Goal: Task Accomplishment & Management: Manage account settings

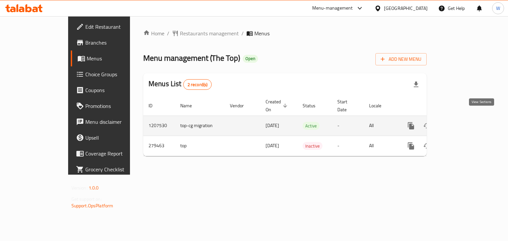
click at [463, 122] on icon "enhanced table" at bounding box center [459, 126] width 8 height 8
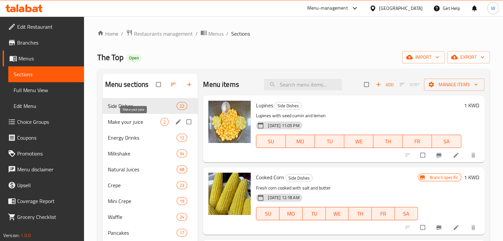
click at [147, 123] on span "Make your juice" at bounding box center [134, 122] width 53 height 8
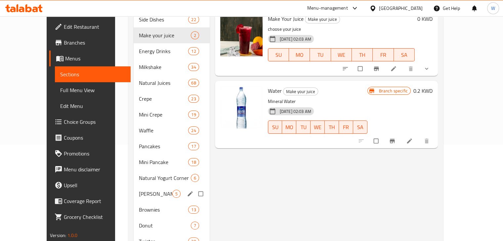
scroll to position [132, 0]
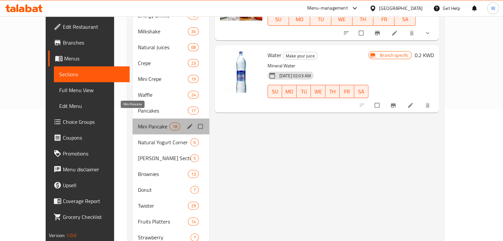
click at [146, 123] on span "Mini Pancake" at bounding box center [153, 127] width 31 height 8
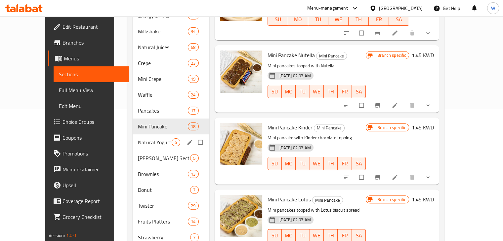
scroll to position [195, 0]
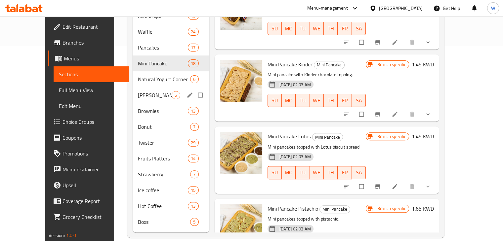
click at [144, 91] on span "[PERSON_NAME] Section" at bounding box center [155, 95] width 34 height 8
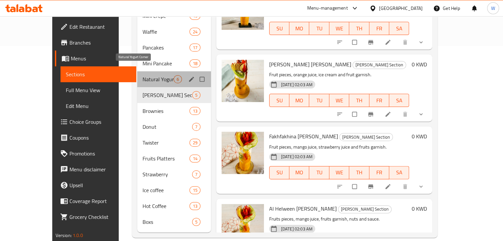
click at [144, 75] on span "Natural Yogurt Corner" at bounding box center [158, 79] width 31 height 8
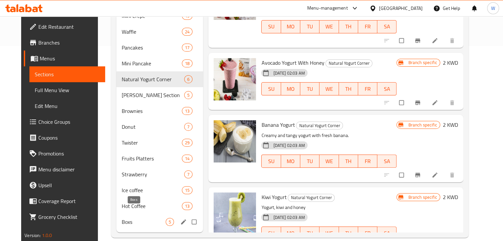
click at [122, 218] on span "Boxs" at bounding box center [144, 222] width 44 height 8
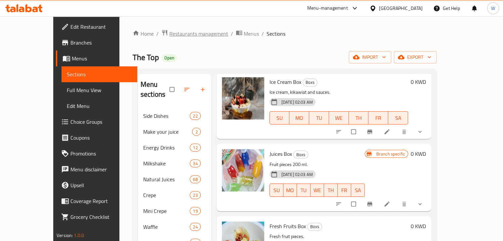
click at [169, 33] on span "Restaurants management" at bounding box center [198, 34] width 59 height 8
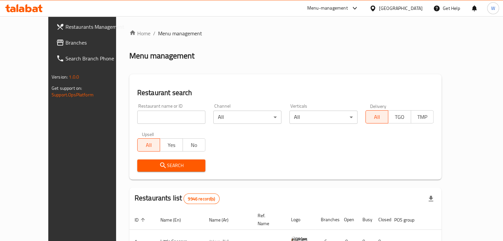
click at [149, 117] on input "search" at bounding box center [171, 117] width 68 height 13
type input "lulu sweets"
click button "Search" at bounding box center [171, 166] width 68 height 12
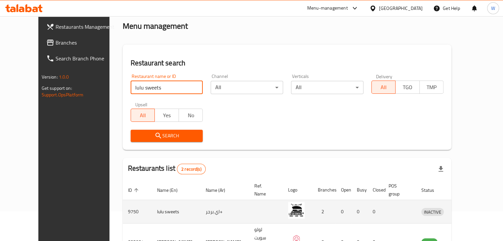
scroll to position [63, 0]
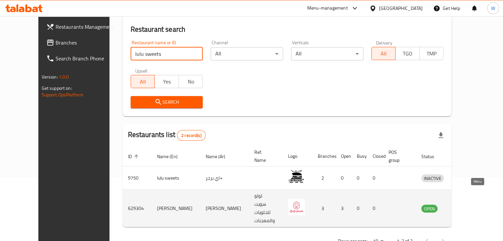
click at [465, 205] on icon "enhanced table" at bounding box center [461, 209] width 8 height 8
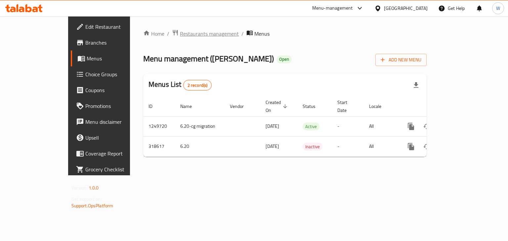
click at [181, 38] on span "Restaurants management" at bounding box center [209, 34] width 59 height 8
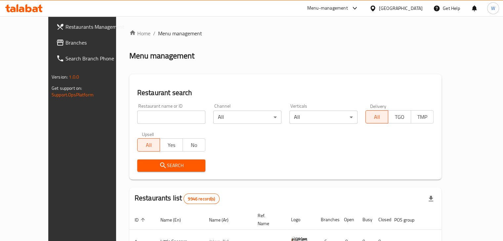
click at [173, 111] on input "search" at bounding box center [171, 117] width 68 height 13
type input "lulu sweets"
click button "Search" at bounding box center [171, 166] width 68 height 12
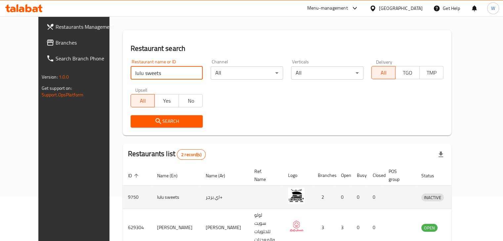
scroll to position [63, 0]
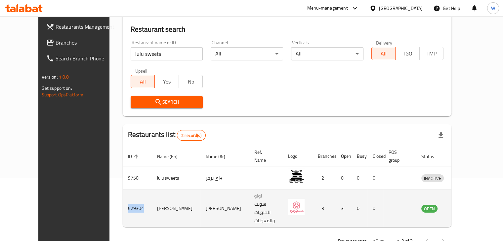
copy td "629304"
drag, startPoint x: 118, startPoint y: 191, endPoint x: 101, endPoint y: 193, distance: 17.9
click at [123, 193] on td "629304" at bounding box center [137, 208] width 29 height 37
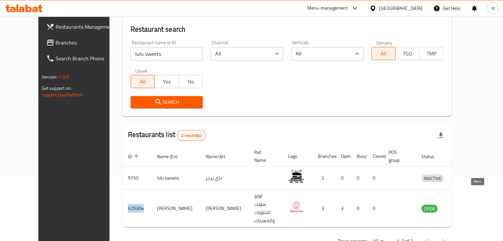
click at [469, 205] on link "enhanced table" at bounding box center [463, 209] width 12 height 8
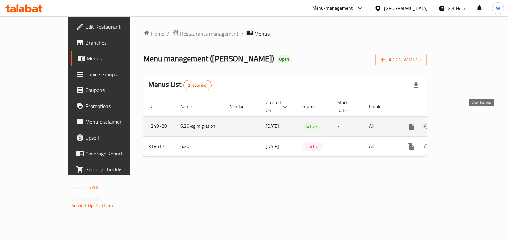
click at [462, 124] on icon "enhanced table" at bounding box center [459, 127] width 6 height 6
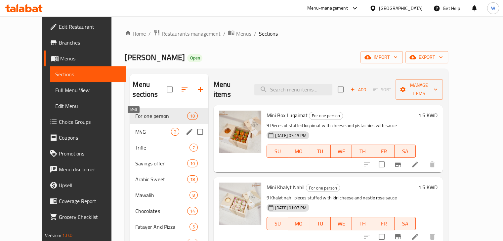
click at [143, 128] on span "M4G" at bounding box center [152, 132] width 35 height 8
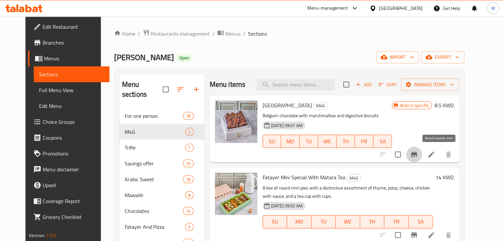
click at [418, 156] on icon "Branch-specific-item" at bounding box center [414, 155] width 8 height 8
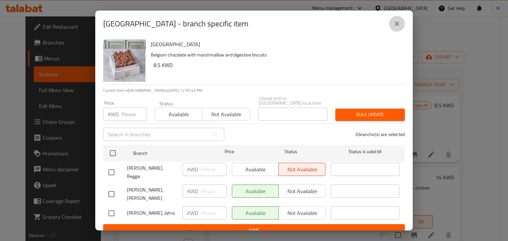
click at [394, 28] on icon "close" at bounding box center [397, 24] width 8 height 8
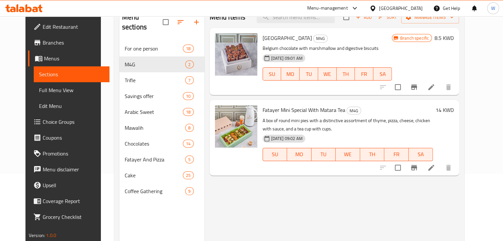
scroll to position [68, 0]
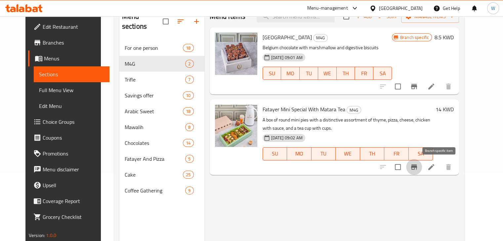
click at [417, 169] on icon "Branch-specific-item" at bounding box center [414, 167] width 6 height 5
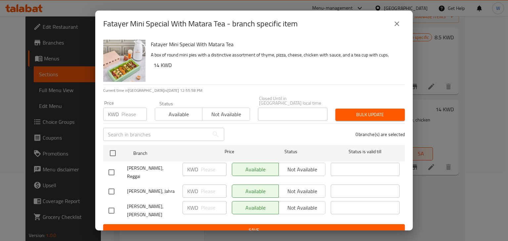
click at [391, 26] on button "close" at bounding box center [397, 24] width 16 height 16
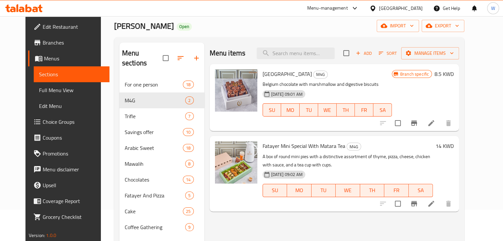
scroll to position [0, 0]
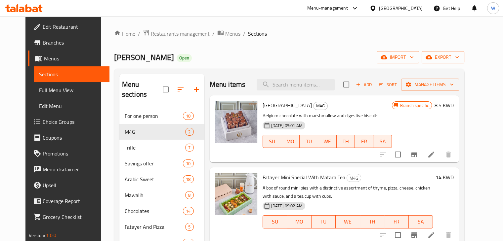
click at [151, 37] on span "Restaurants management" at bounding box center [180, 34] width 59 height 8
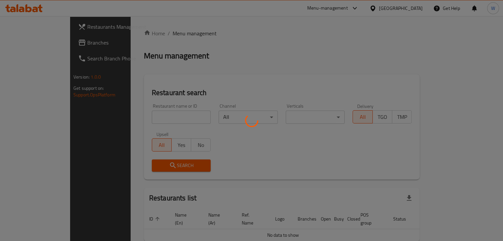
click at [167, 115] on div at bounding box center [251, 120] width 503 height 241
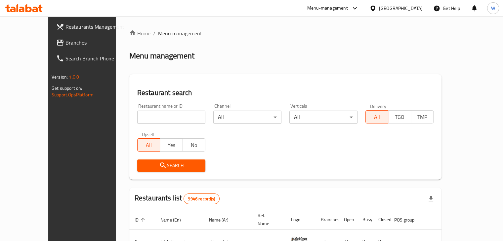
click at [148, 119] on input "search" at bounding box center [171, 117] width 68 height 13
type input "mr [PERSON_NAME]"
click button "Search" at bounding box center [171, 166] width 68 height 12
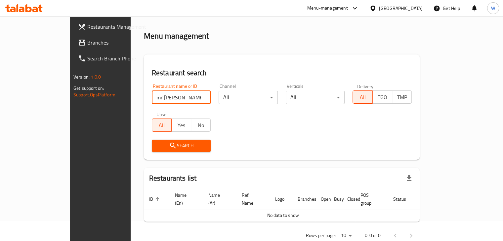
scroll to position [29, 0]
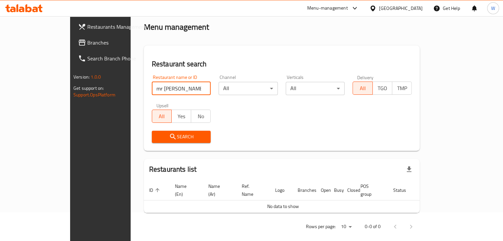
click at [186, 86] on input "mr [PERSON_NAME]" at bounding box center [181, 88] width 59 height 13
click at [175, 86] on input "search" at bounding box center [181, 88] width 59 height 13
click button "Search" at bounding box center [181, 137] width 59 height 12
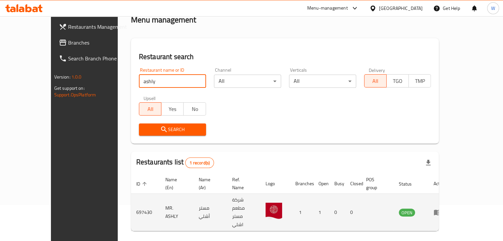
scroll to position [40, 0]
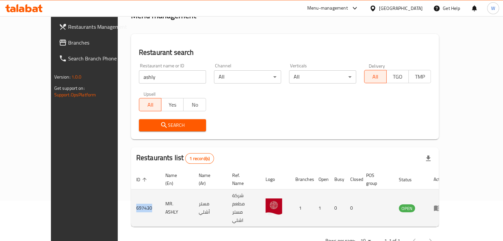
copy td "697430"
drag, startPoint x: 118, startPoint y: 194, endPoint x: 100, endPoint y: 195, distance: 18.2
click at [131, 195] on td "697430" at bounding box center [145, 208] width 29 height 37
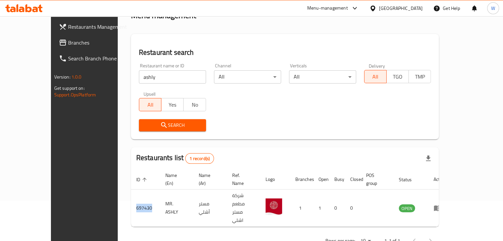
click at [139, 74] on input "ashly" at bounding box center [172, 76] width 67 height 13
type input "tromso"
click button "Search" at bounding box center [172, 125] width 67 height 12
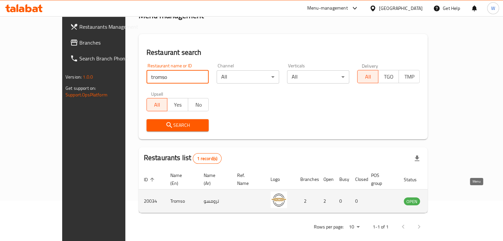
click at [446, 199] on icon "enhanced table" at bounding box center [442, 202] width 7 height 6
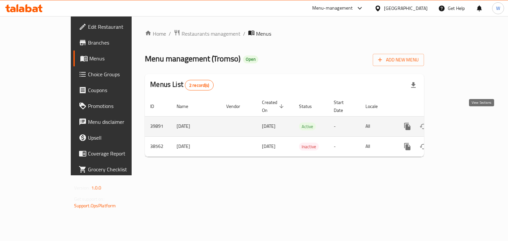
click at [459, 123] on icon "enhanced table" at bounding box center [455, 127] width 8 height 8
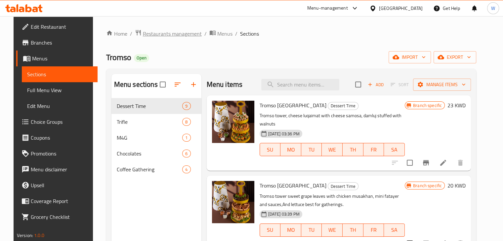
click at [153, 32] on span "Restaurants management" at bounding box center [172, 34] width 59 height 8
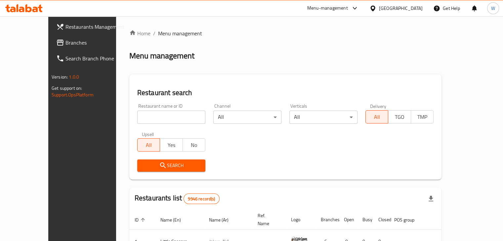
click at [150, 119] on div "Home / Menu management Menu management Restaurant search Restaurant name or ID …" at bounding box center [285, 226] width 312 height 394
click at [150, 119] on input "search" at bounding box center [171, 117] width 68 height 13
type input "sem"
click button "Search" at bounding box center [171, 166] width 68 height 12
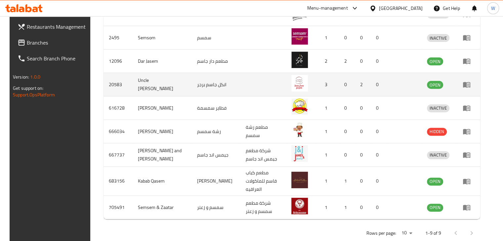
scroll to position [232, 0]
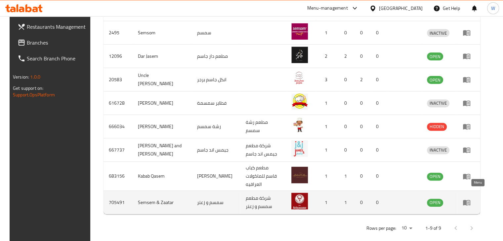
click at [470, 200] on icon "enhanced table" at bounding box center [466, 203] width 7 height 6
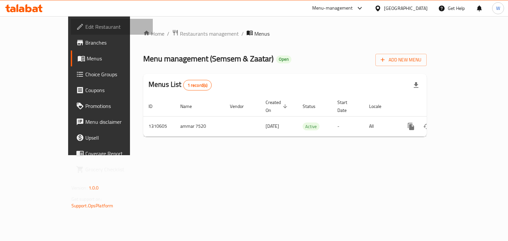
click at [85, 24] on span "Edit Restaurant" at bounding box center [116, 27] width 63 height 8
